Goal: Entertainment & Leisure: Consume media (video, audio)

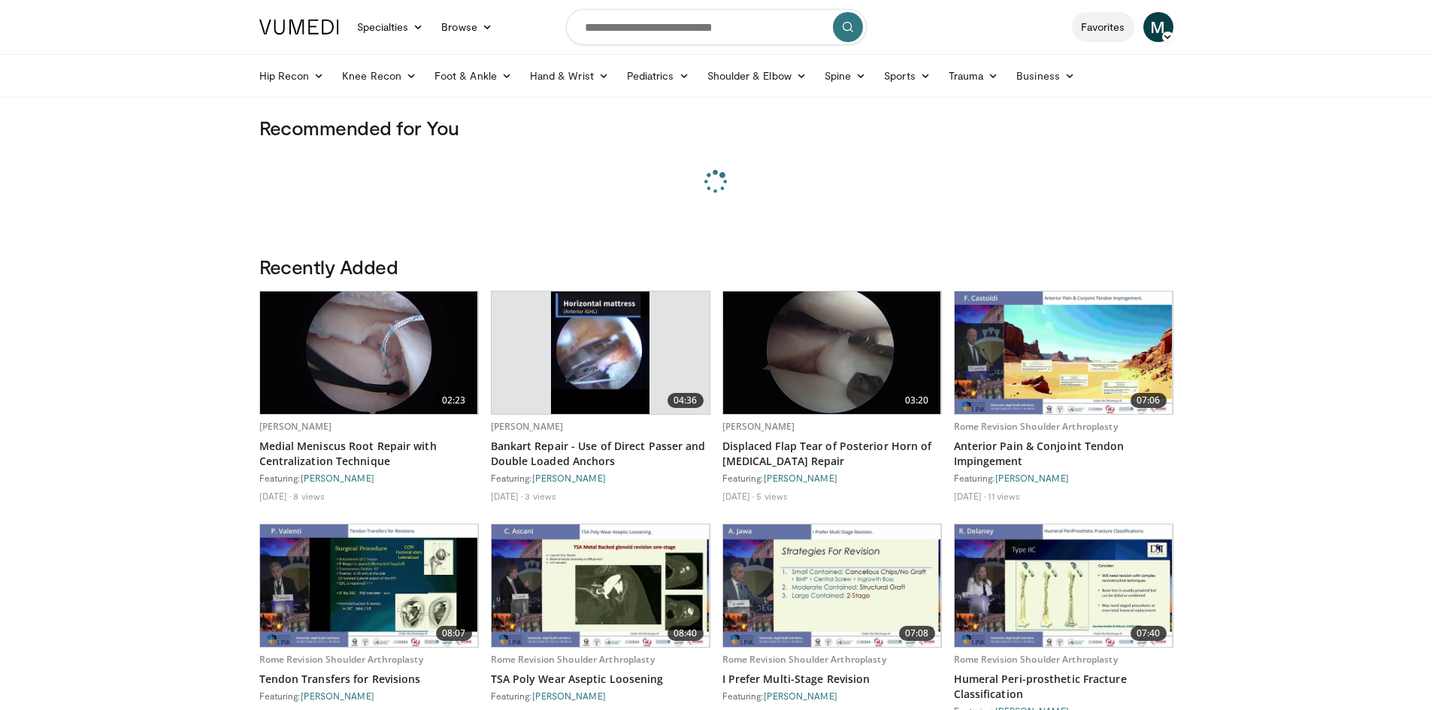
click at [1097, 20] on link "Favorites" at bounding box center [1103, 27] width 62 height 30
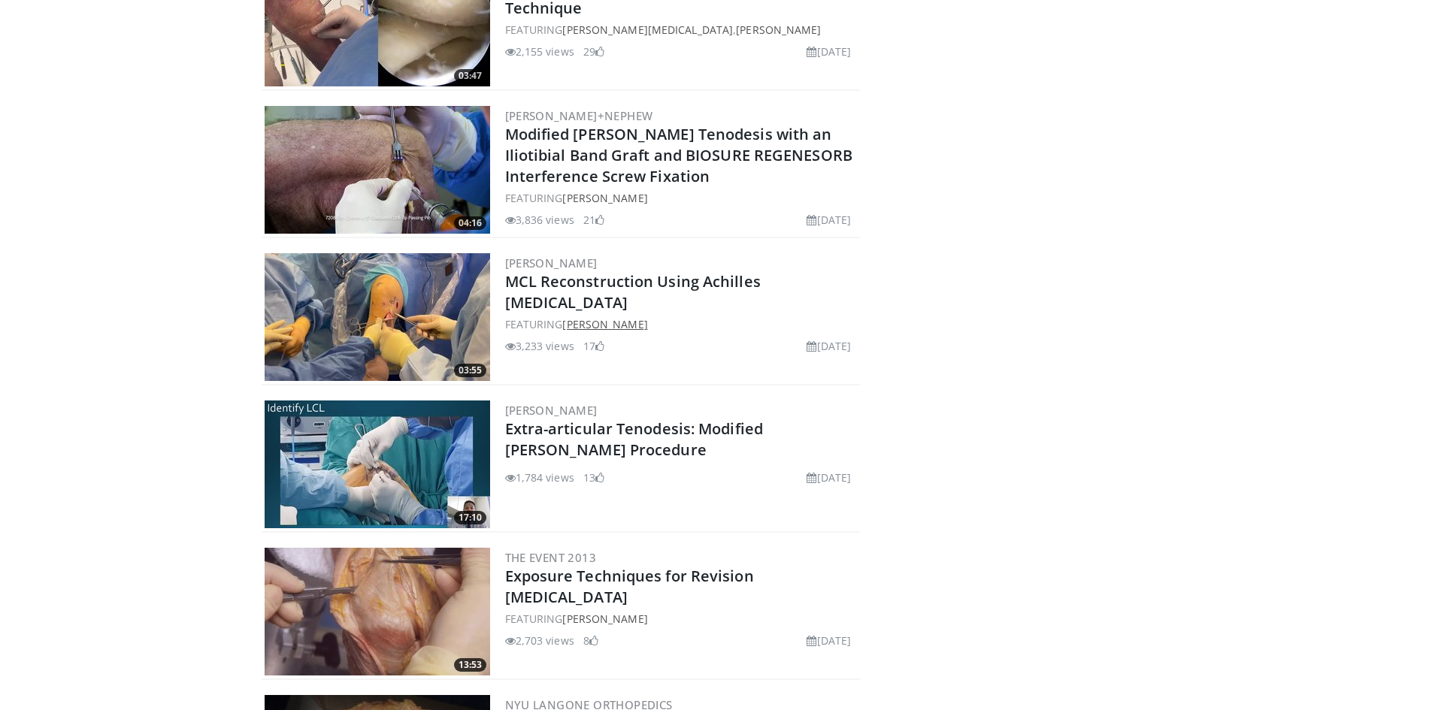
scroll to position [3280, 0]
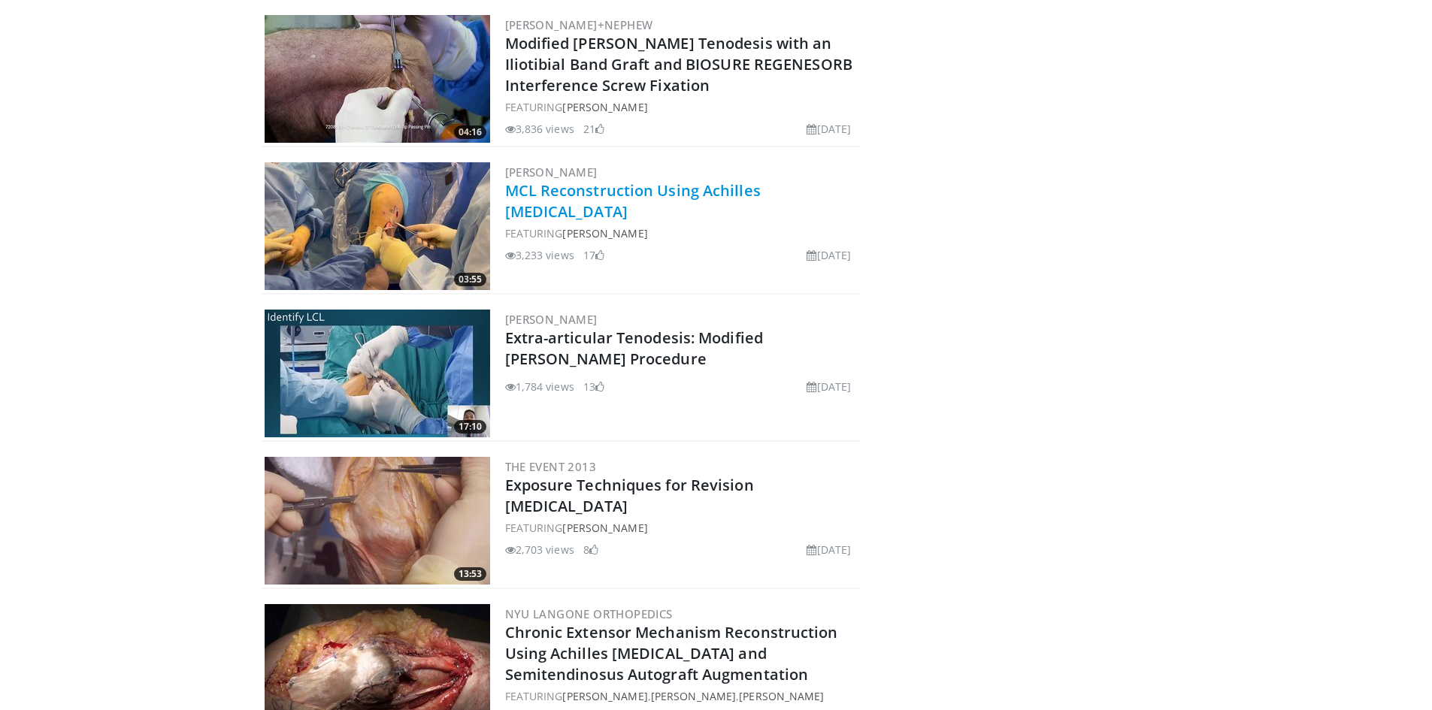
click at [543, 190] on link "MCL Reconstruction Using Achilles [MEDICAL_DATA]" at bounding box center [633, 200] width 256 height 41
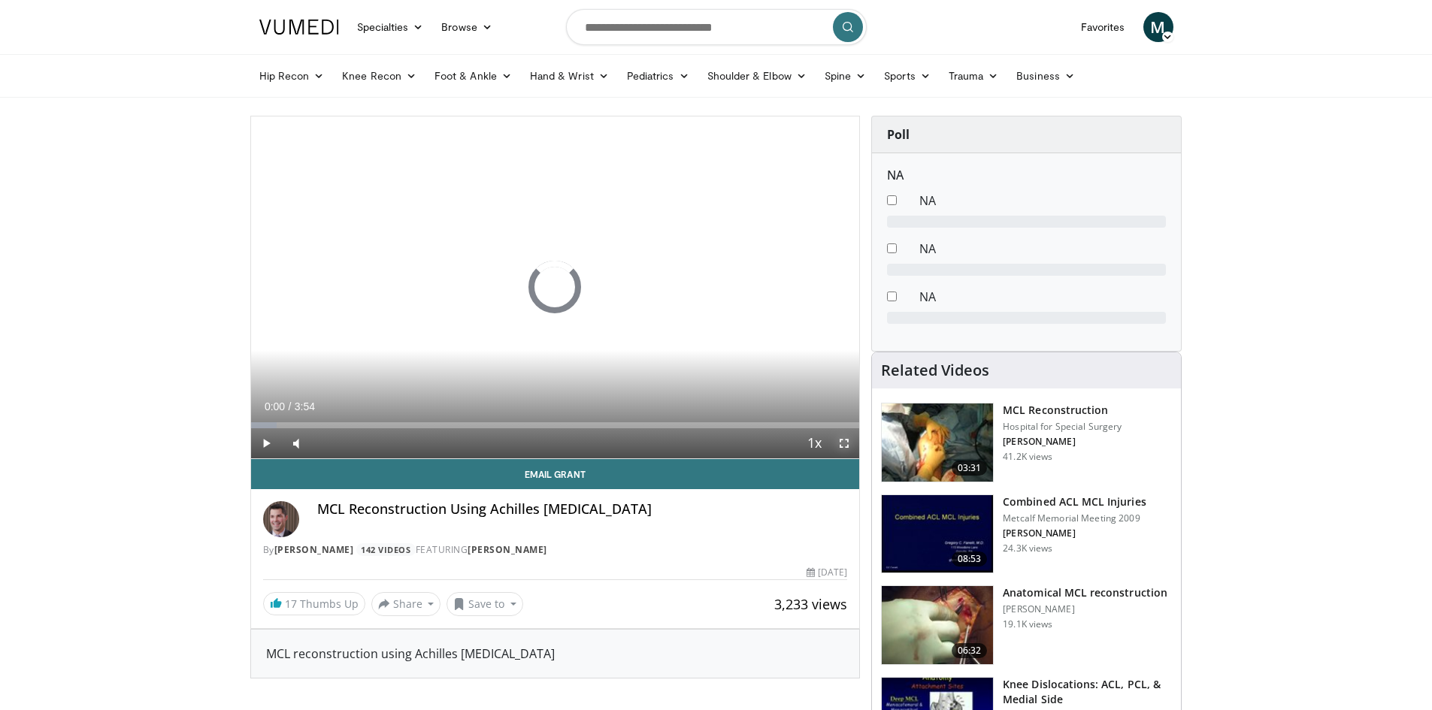
click at [841, 439] on span "Video Player" at bounding box center [844, 443] width 30 height 30
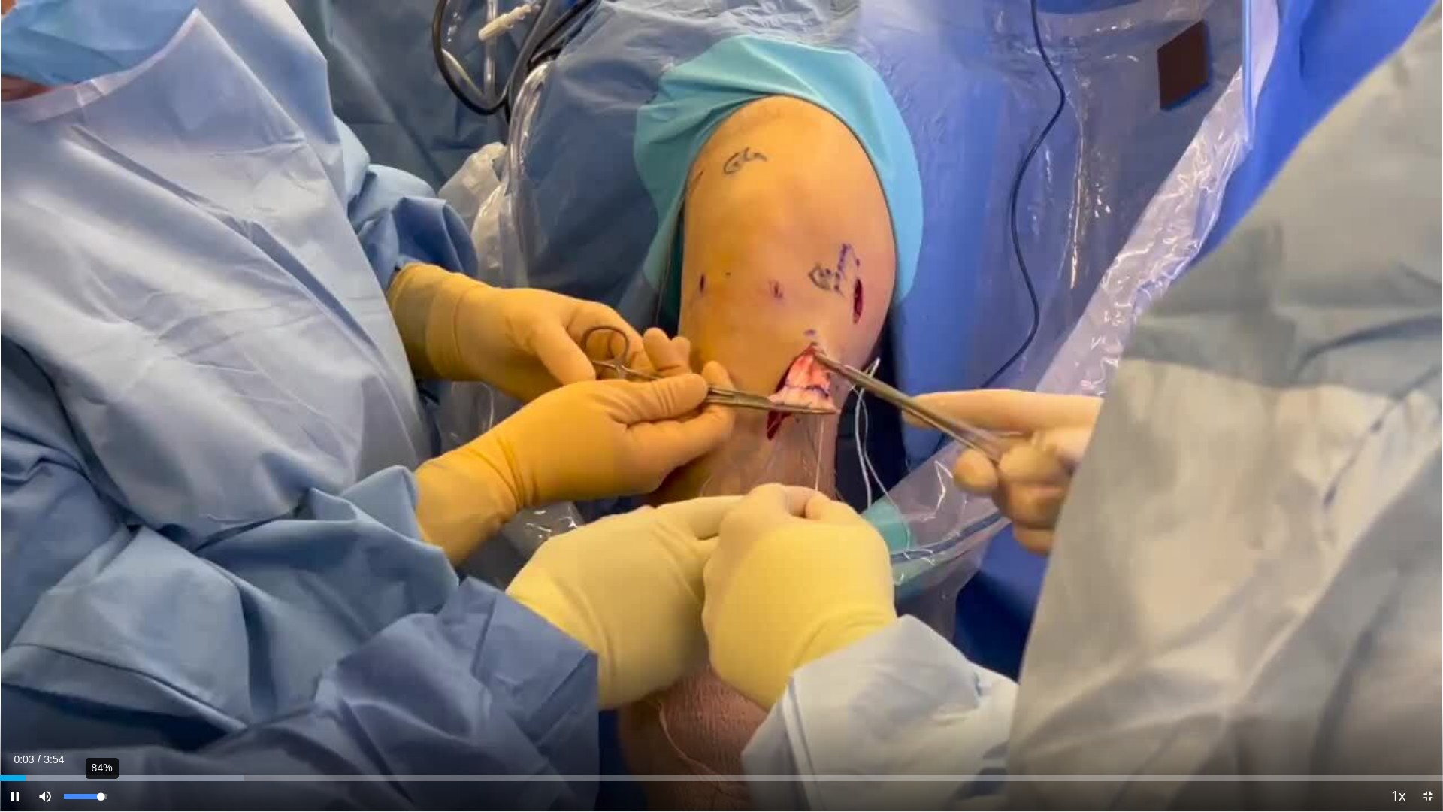
drag, startPoint x: 68, startPoint y: 793, endPoint x: 101, endPoint y: 795, distance: 32.4
click at [101, 710] on div "Volume Level" at bounding box center [82, 796] width 37 height 5
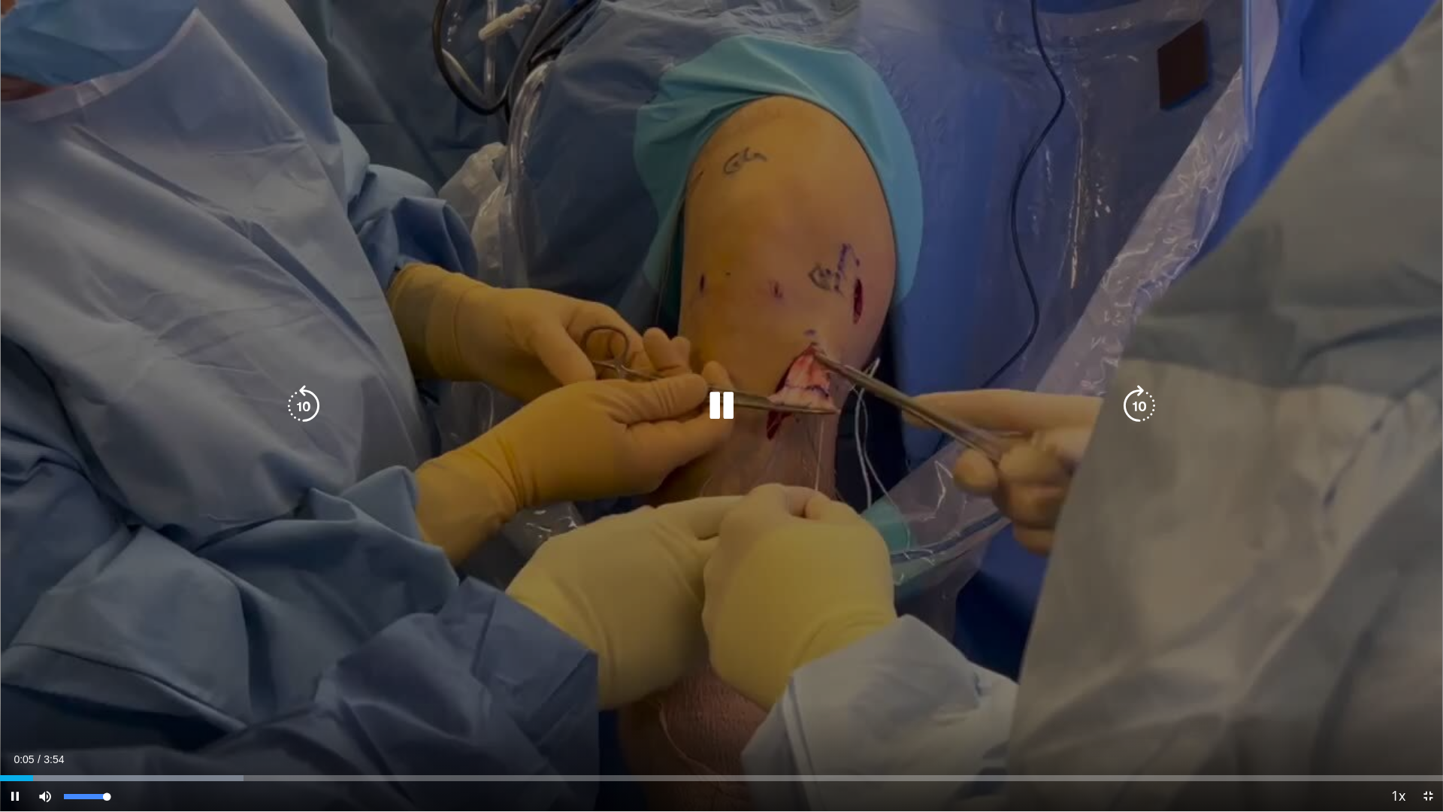
drag, startPoint x: 103, startPoint y: 795, endPoint x: 136, endPoint y: 798, distance: 33.2
click at [133, 710] on div "Mute 100%" at bounding box center [82, 796] width 105 height 30
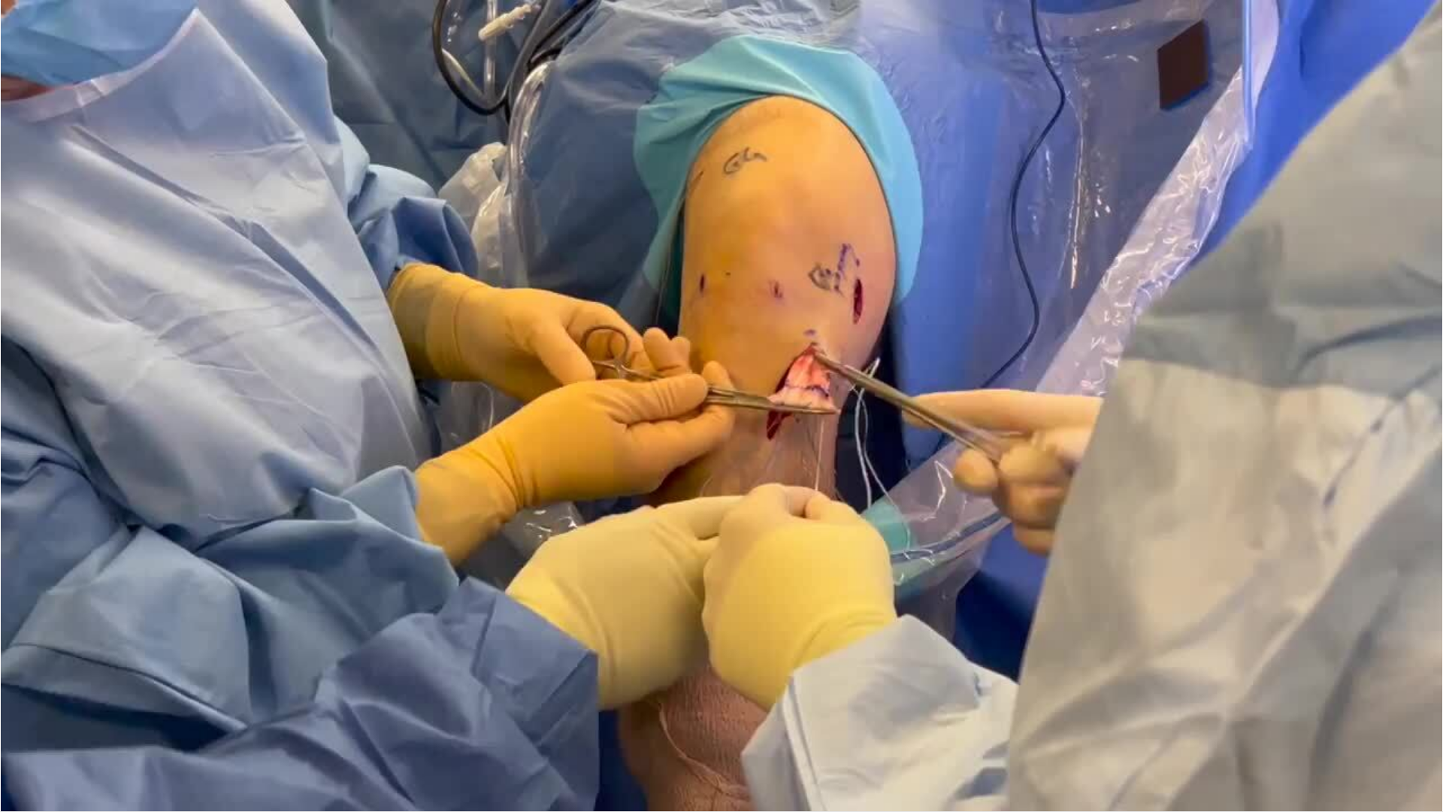
click at [14, 710] on div "10 seconds Tap to unmute" at bounding box center [721, 405] width 1443 height 811
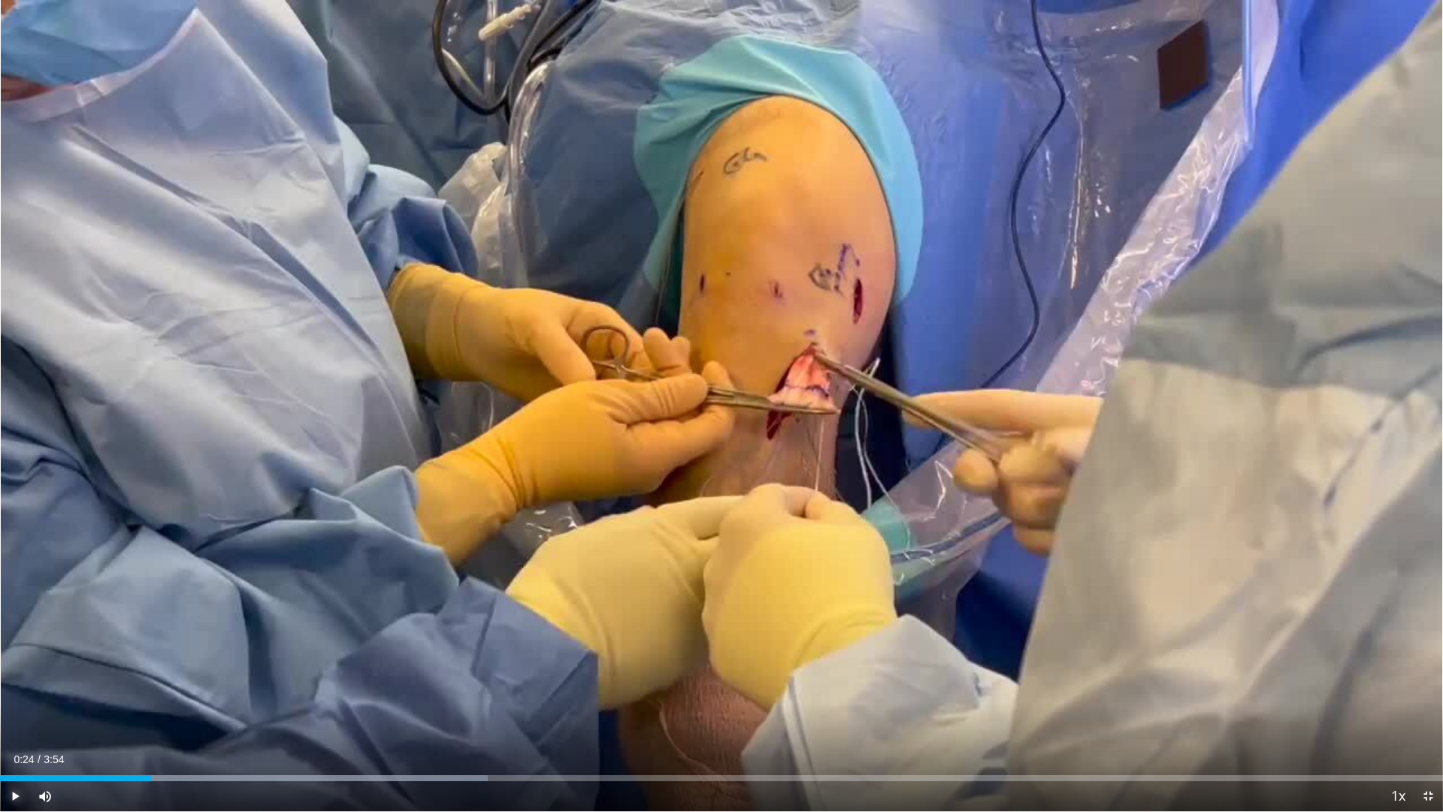
click at [14, 710] on span "Video Player" at bounding box center [15, 796] width 30 height 30
click at [8, 710] on span "Video Player" at bounding box center [15, 796] width 30 height 30
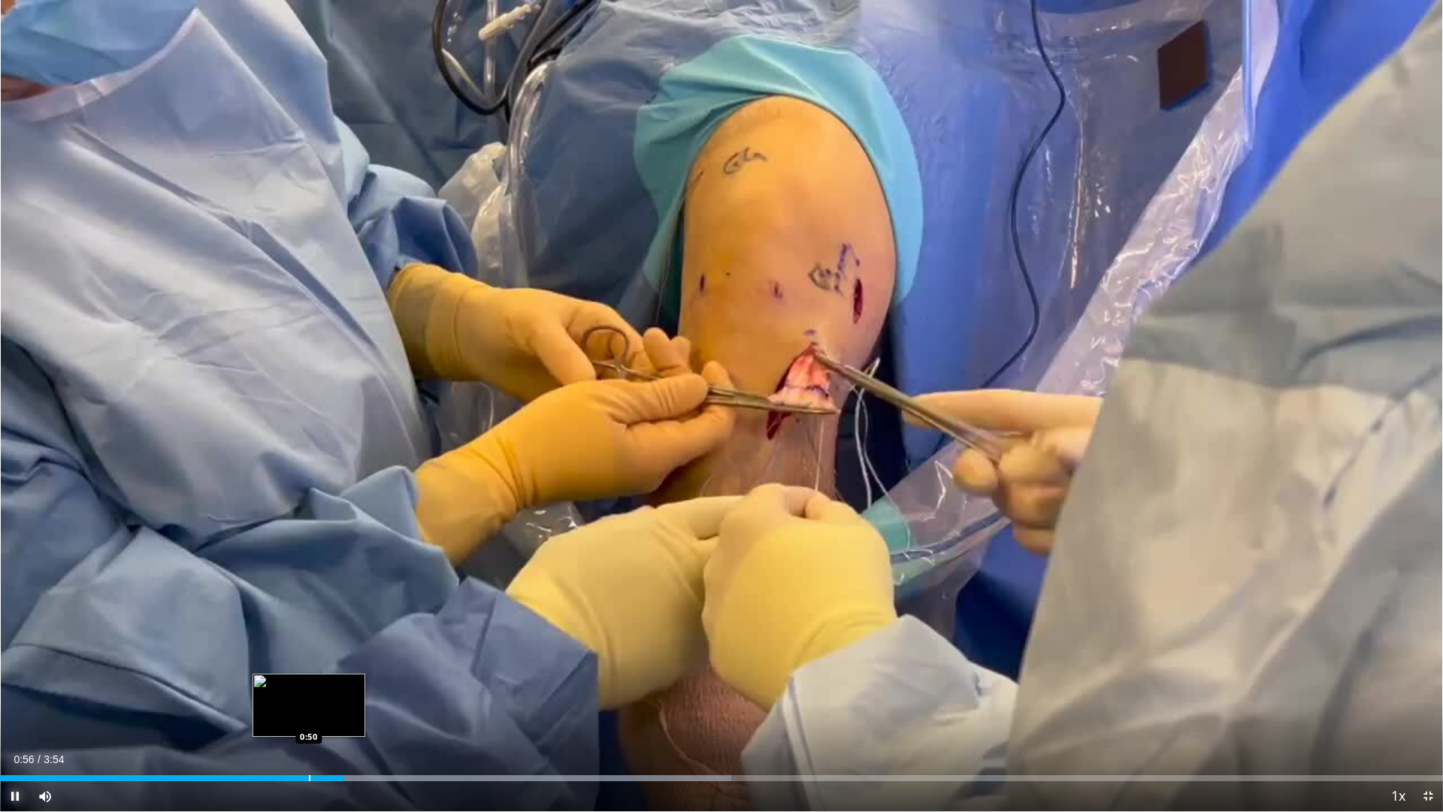
click at [309, 710] on div "Progress Bar" at bounding box center [310, 778] width 2 height 6
click at [268, 710] on div "Progress Bar" at bounding box center [269, 778] width 2 height 6
click at [243, 710] on div "Progress Bar" at bounding box center [244, 778] width 2 height 6
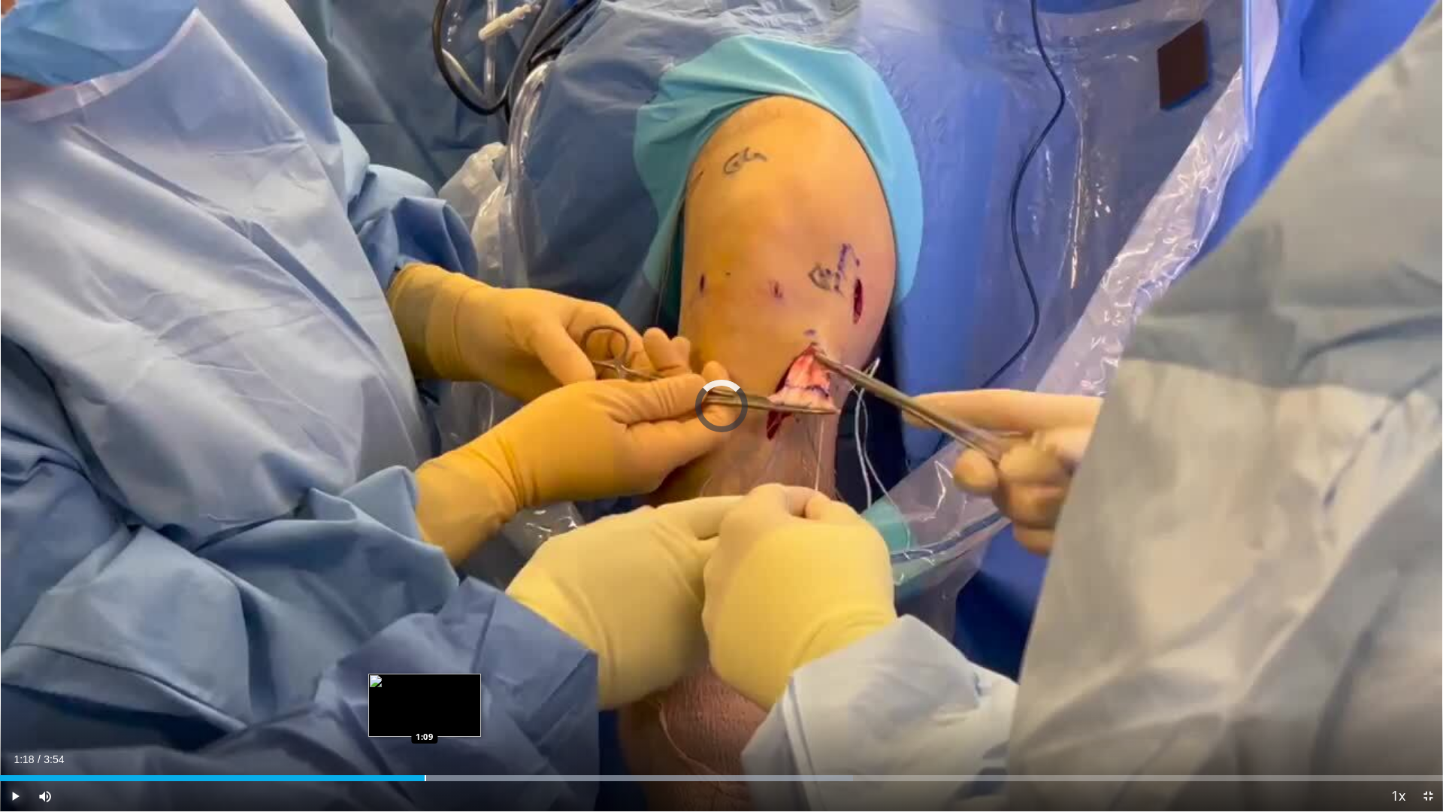
click at [425, 710] on div "Progress Bar" at bounding box center [426, 778] width 2 height 6
click at [12, 710] on span "Video Player" at bounding box center [15, 796] width 30 height 30
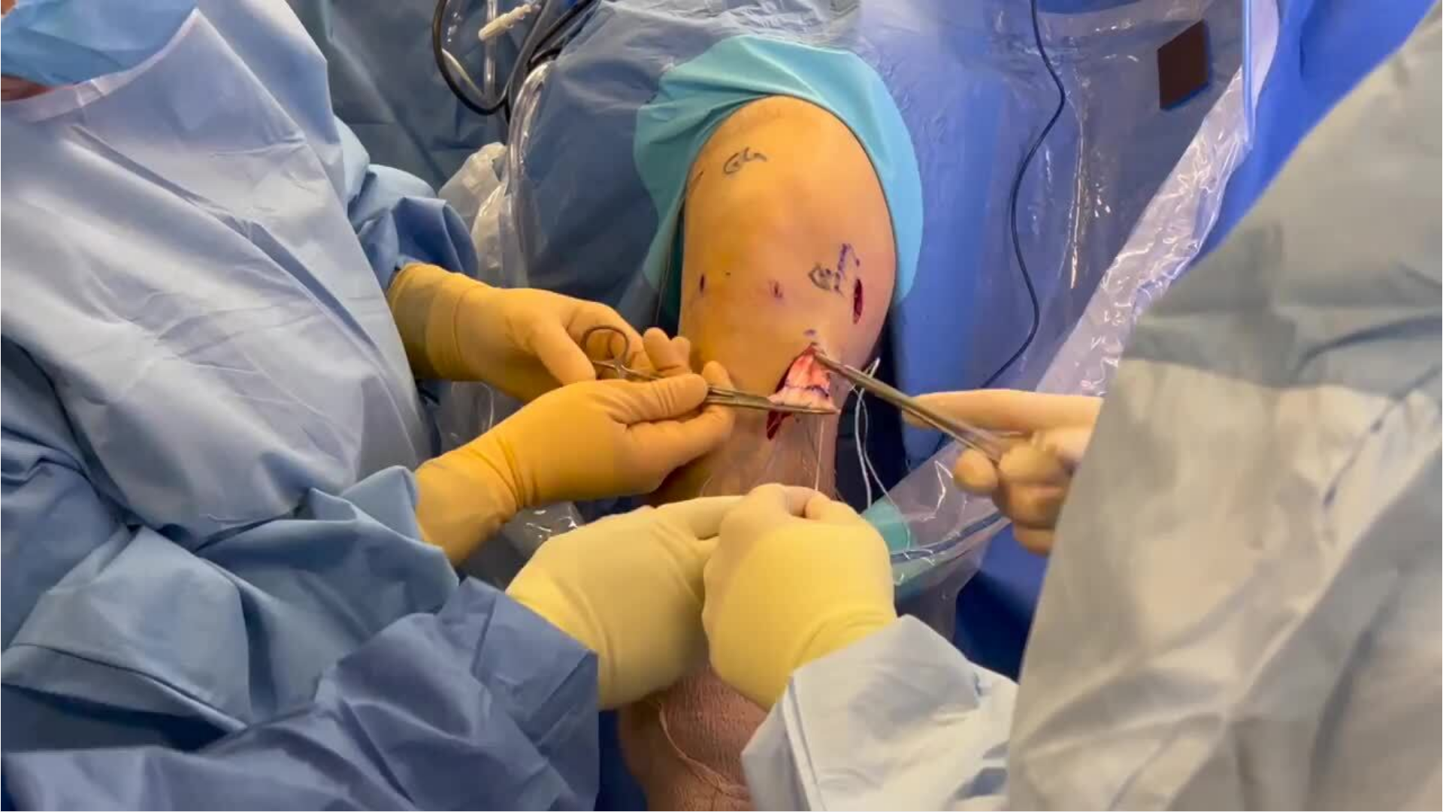
click at [12, 710] on div "10 seconds Tap to unmute" at bounding box center [721, 405] width 1443 height 811
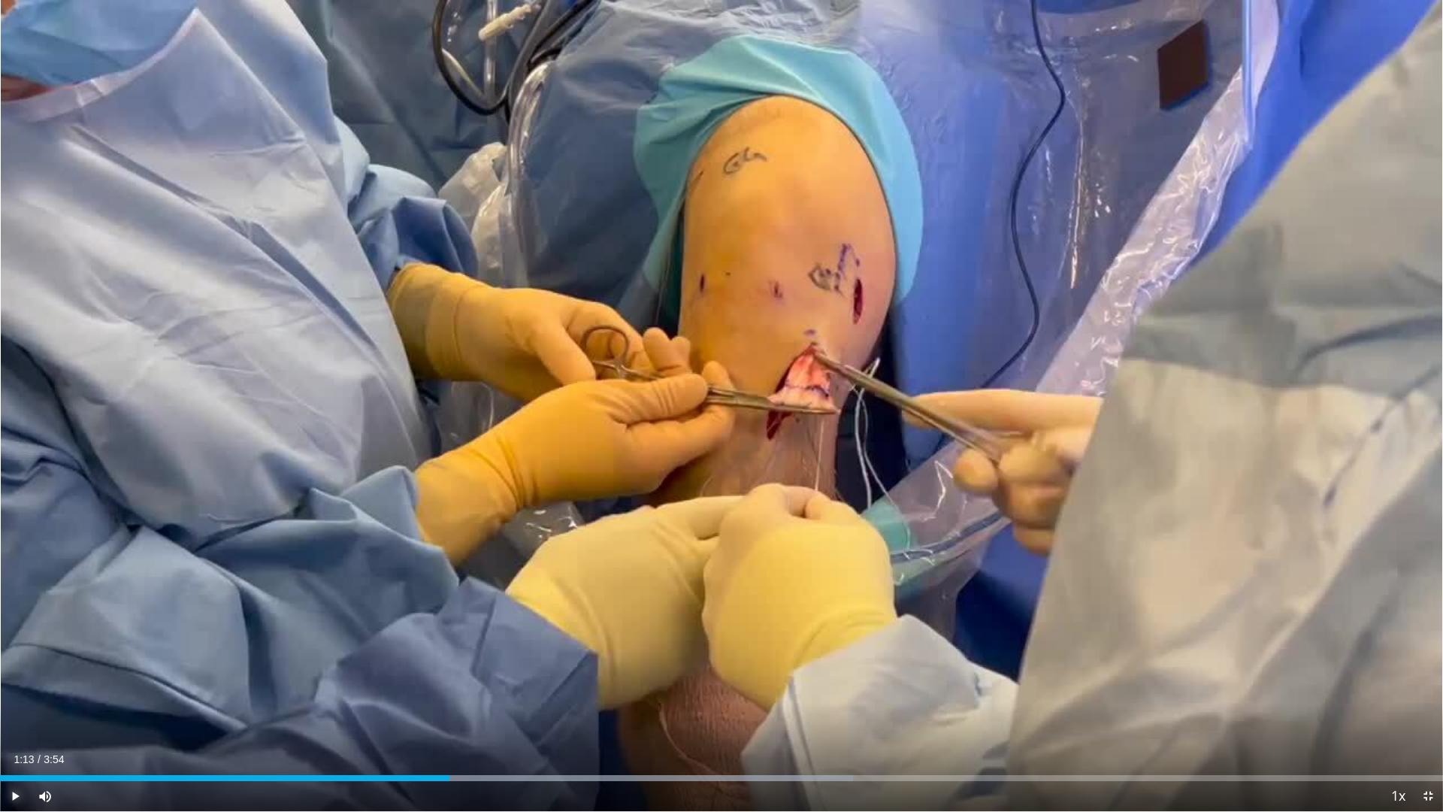
click at [12, 710] on span "Video Player" at bounding box center [15, 796] width 30 height 30
click at [593, 710] on div "Progress Bar" at bounding box center [594, 778] width 2 height 6
click at [528, 710] on div "Progress Bar" at bounding box center [529, 778] width 2 height 6
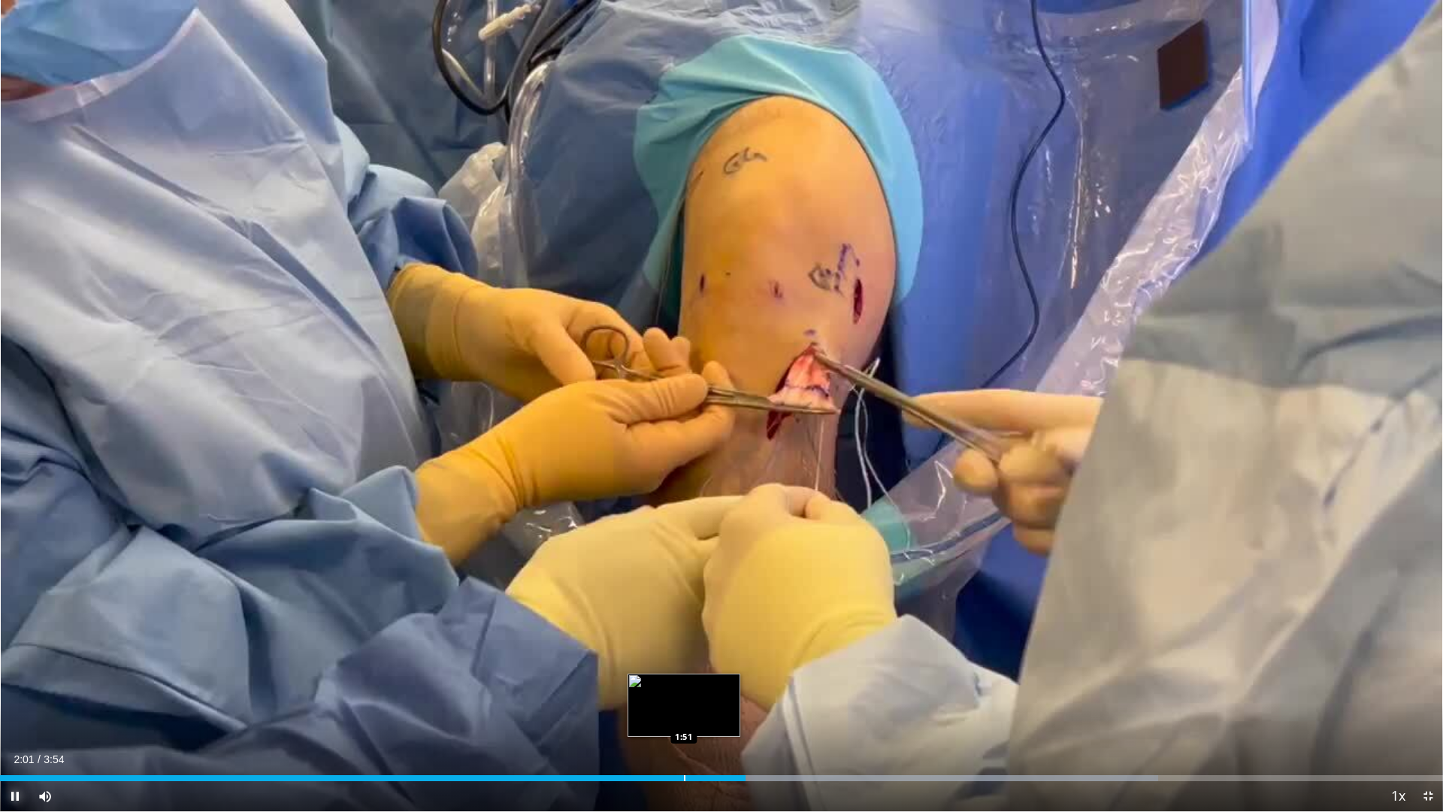
click at [684, 710] on div "Progress Bar" at bounding box center [685, 778] width 2 height 6
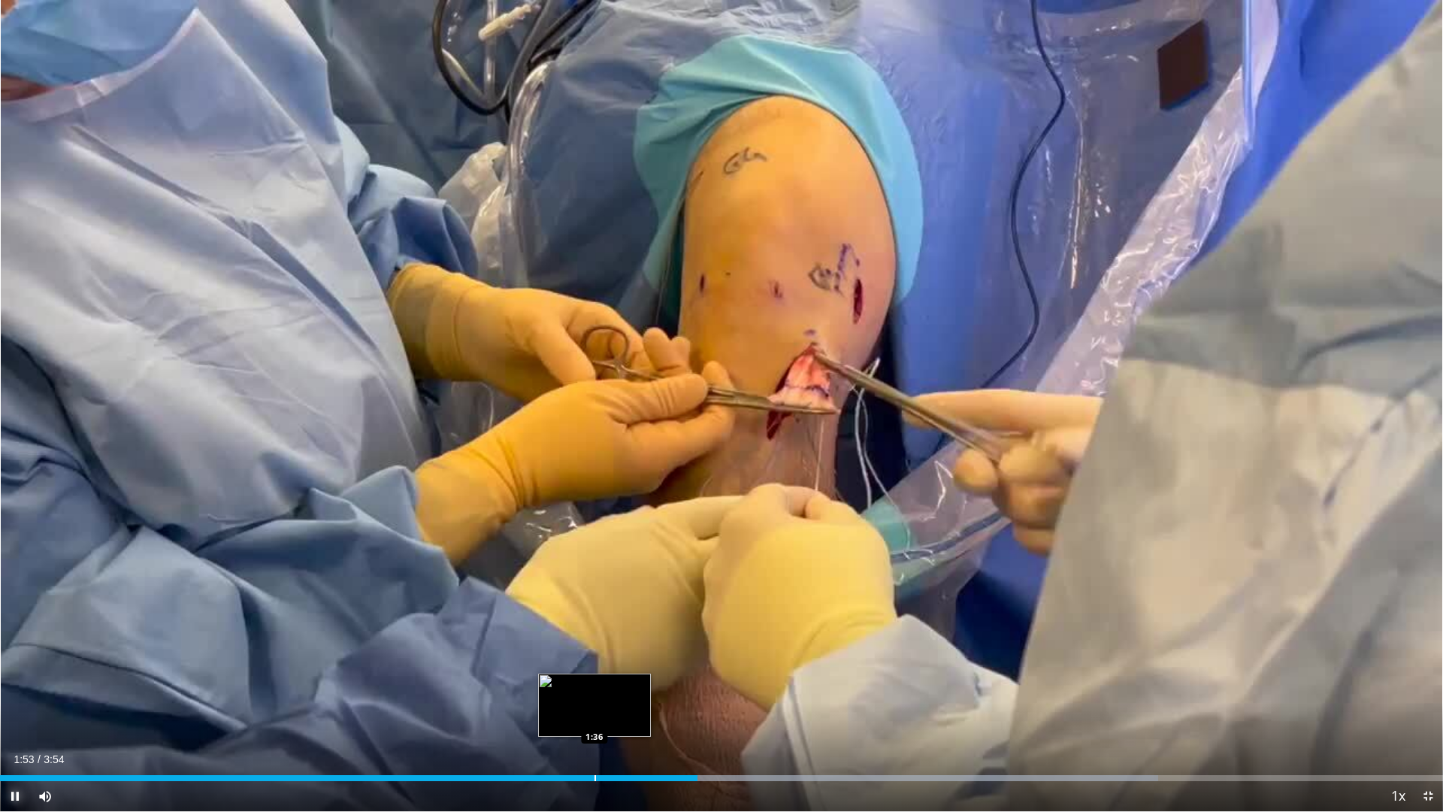
click at [595, 710] on div "Progress Bar" at bounding box center [596, 778] width 2 height 6
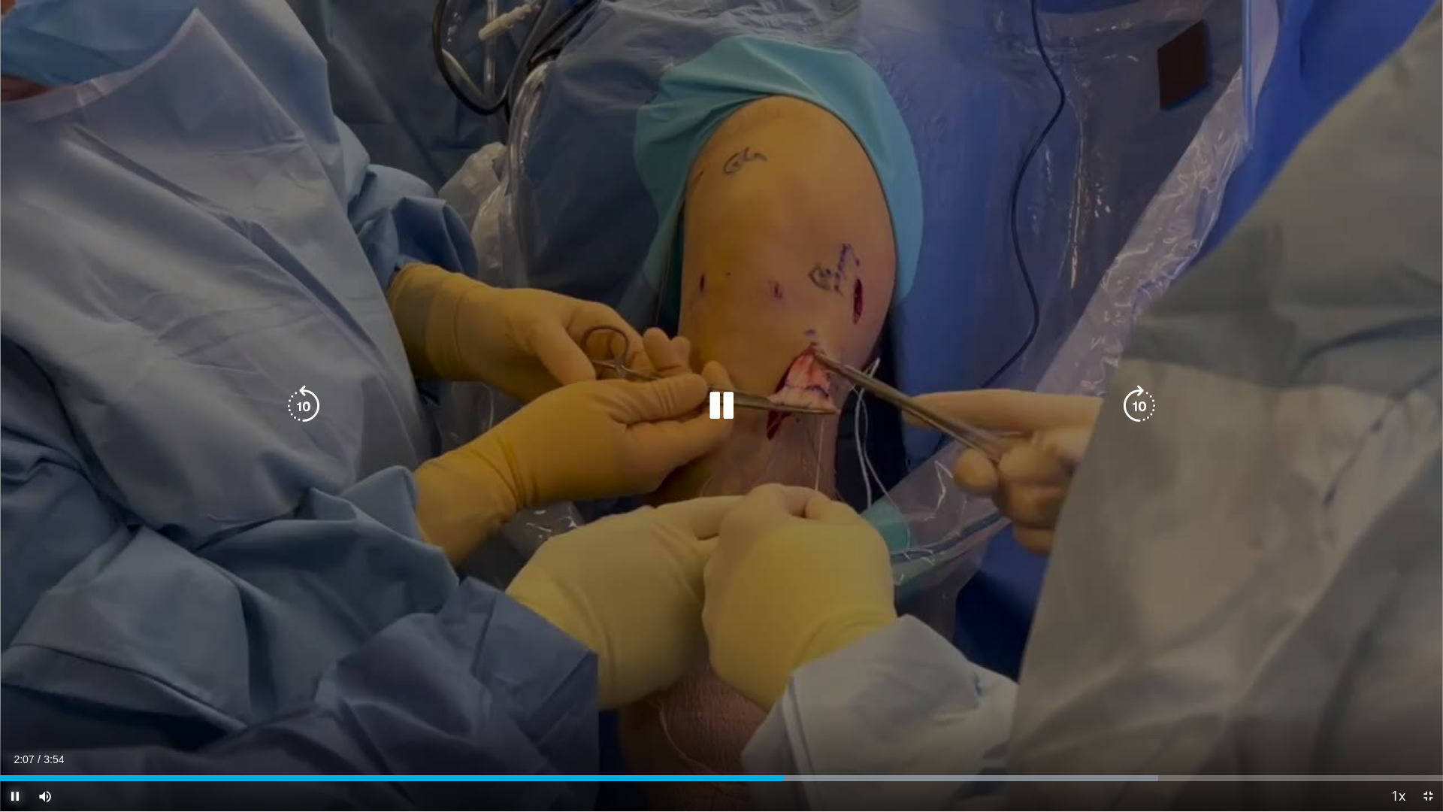
click at [8, 710] on span "Video Player" at bounding box center [15, 796] width 30 height 30
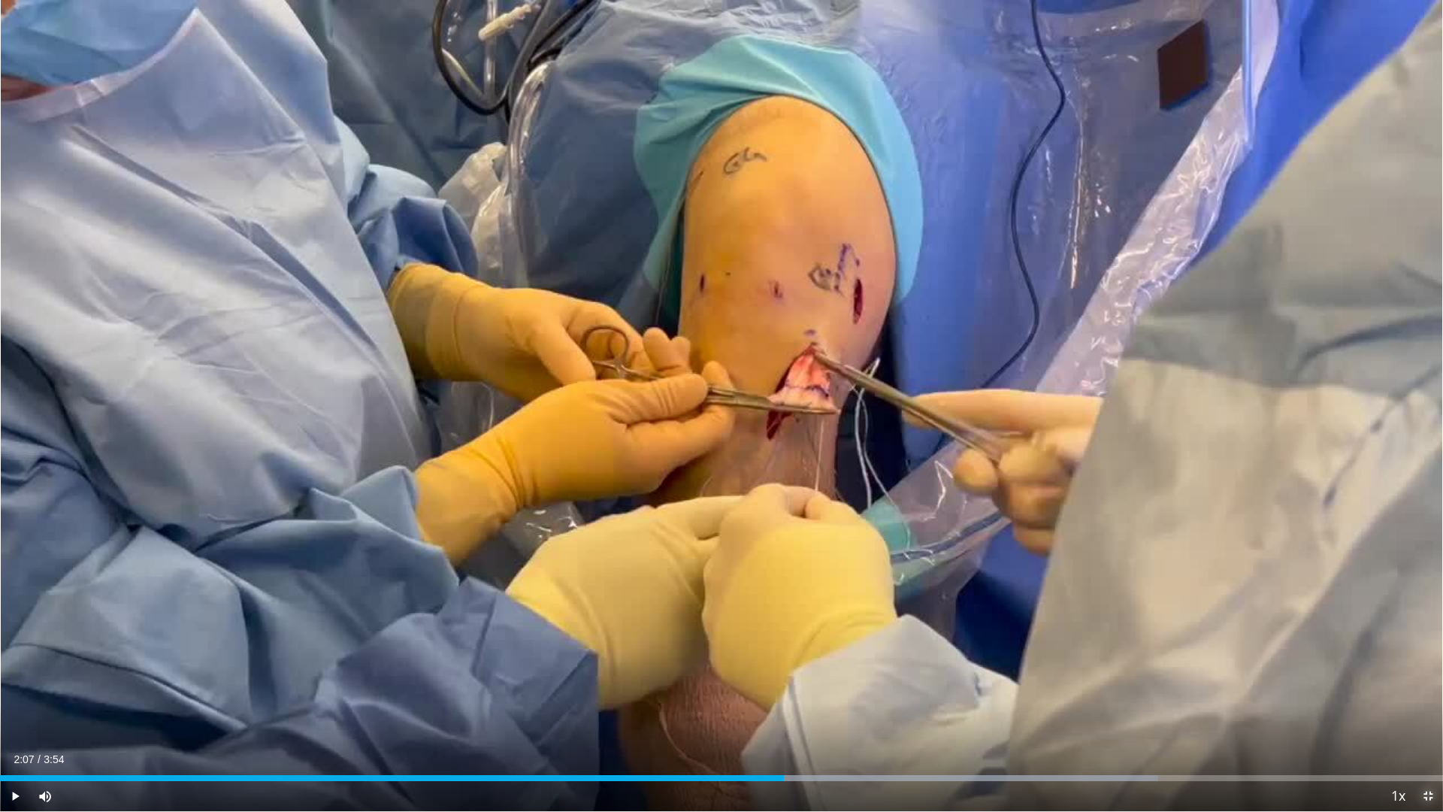
click at [1425, 710] on span "Video Player" at bounding box center [1428, 796] width 30 height 30
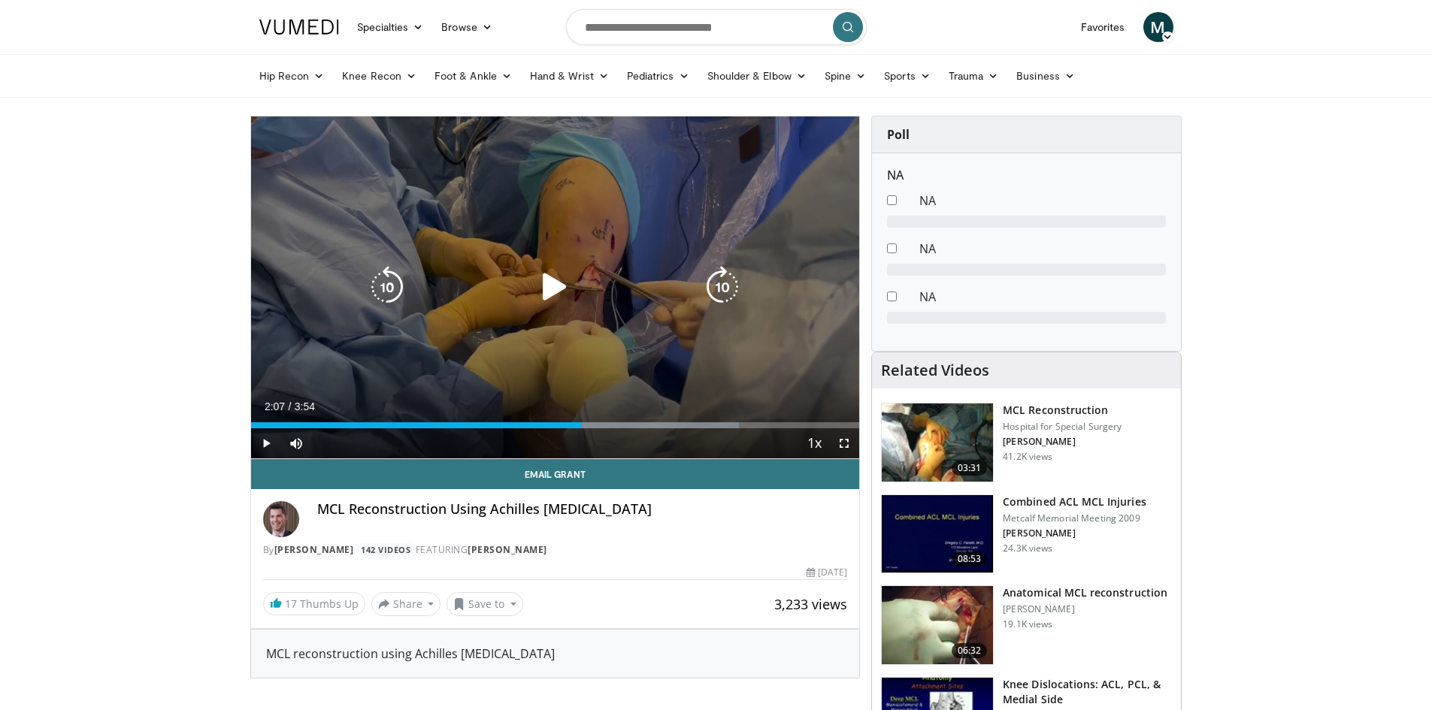
click at [551, 283] on icon "Video Player" at bounding box center [555, 287] width 42 height 42
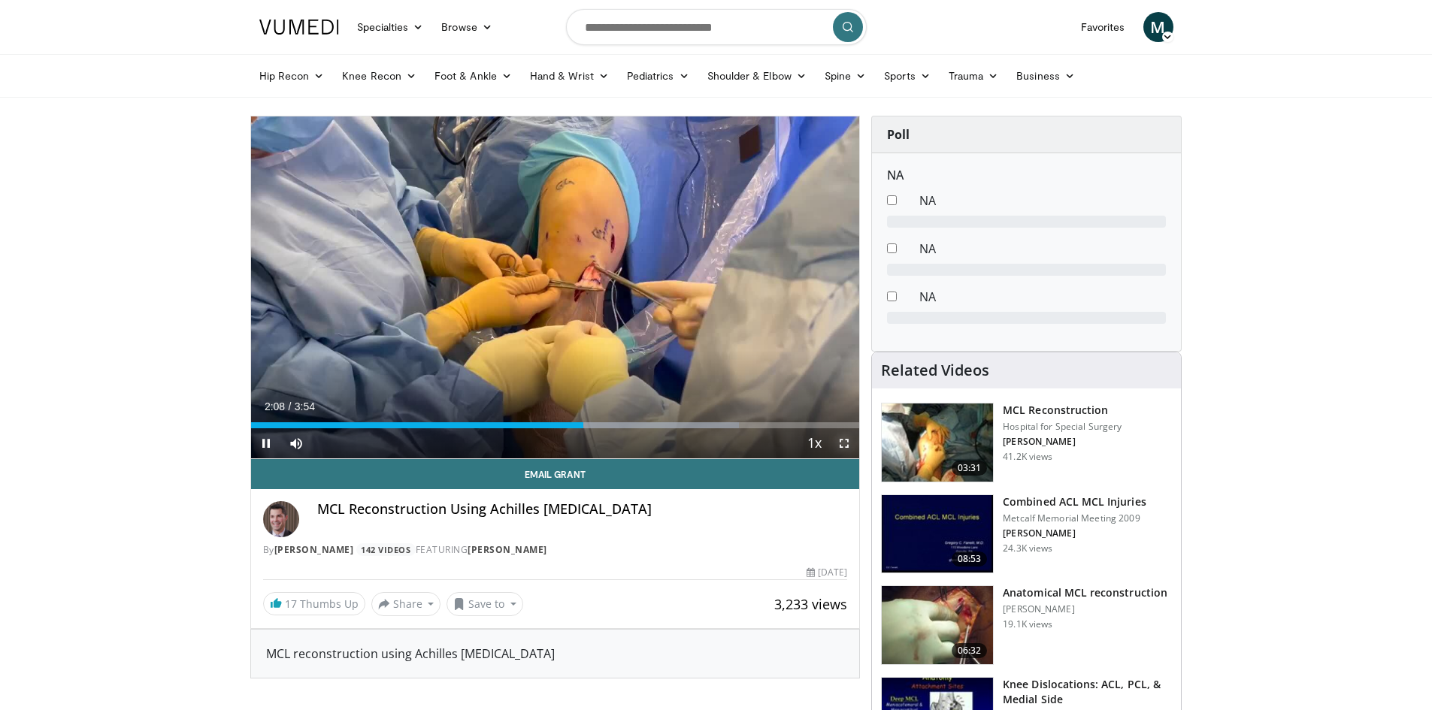
click at [850, 442] on span "Video Player" at bounding box center [844, 443] width 30 height 30
